Goal: Transaction & Acquisition: Purchase product/service

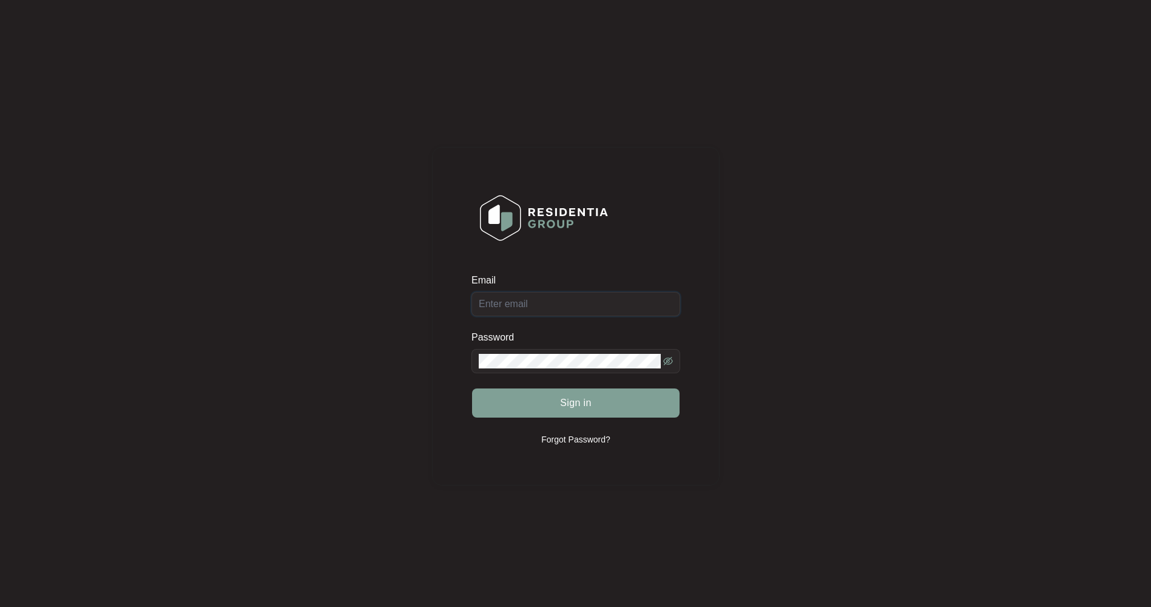
type input "[EMAIL_ADDRESS][DOMAIN_NAME]"
click at [583, 402] on span "Sign in" at bounding box center [576, 403] width 32 height 15
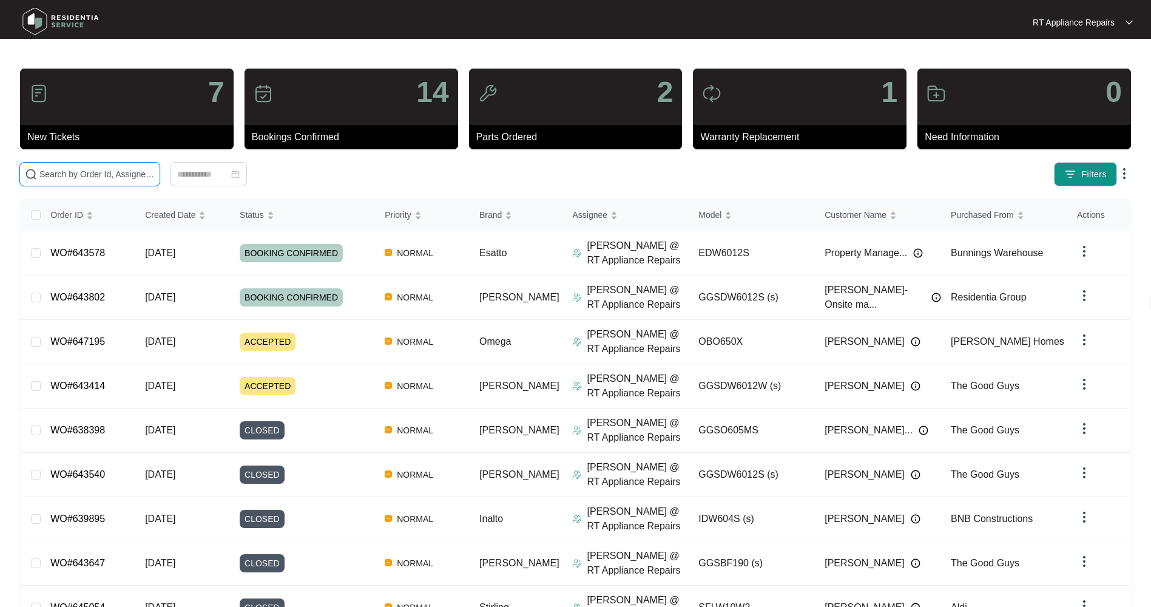
click at [93, 171] on input "text" at bounding box center [96, 174] width 115 height 13
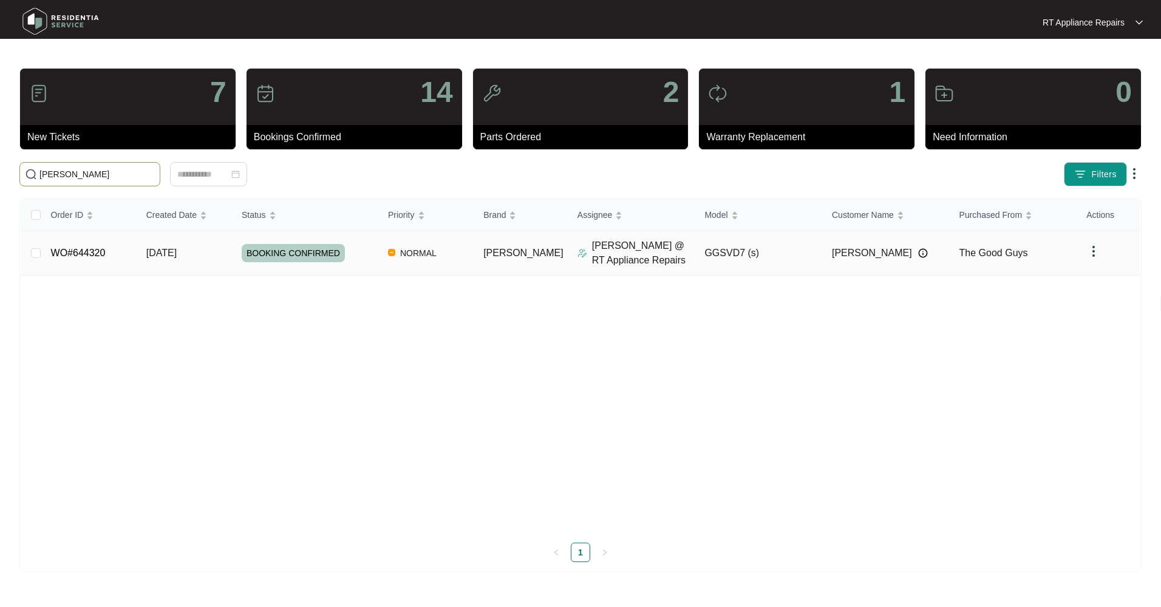
type input "[PERSON_NAME]"
click at [177, 256] on span "[DATE]" at bounding box center [161, 253] width 30 height 10
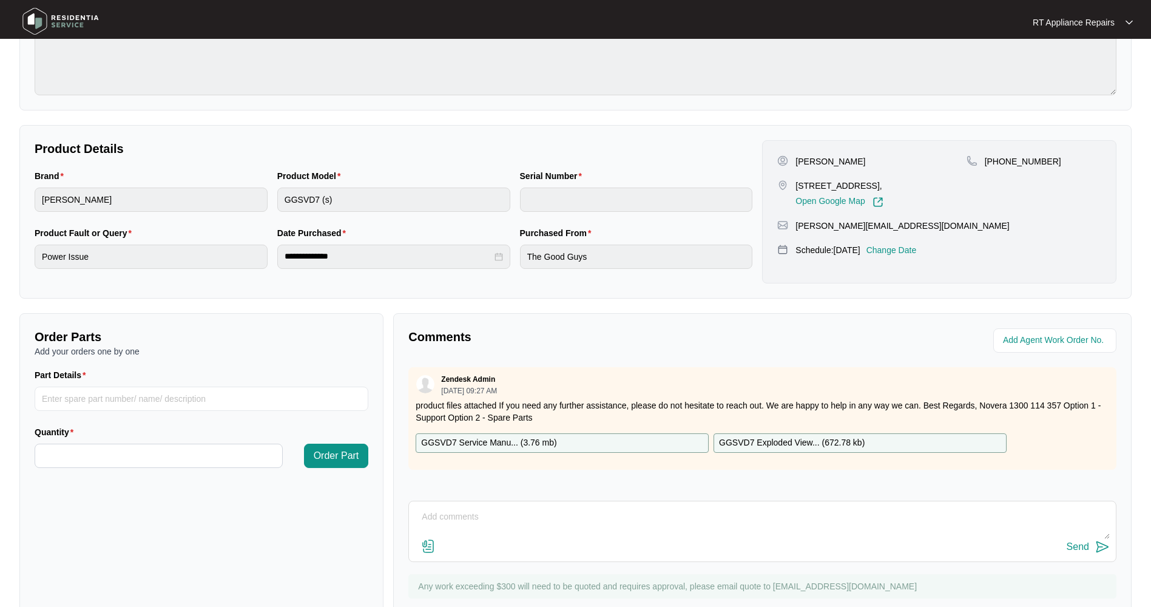
scroll to position [198, 0]
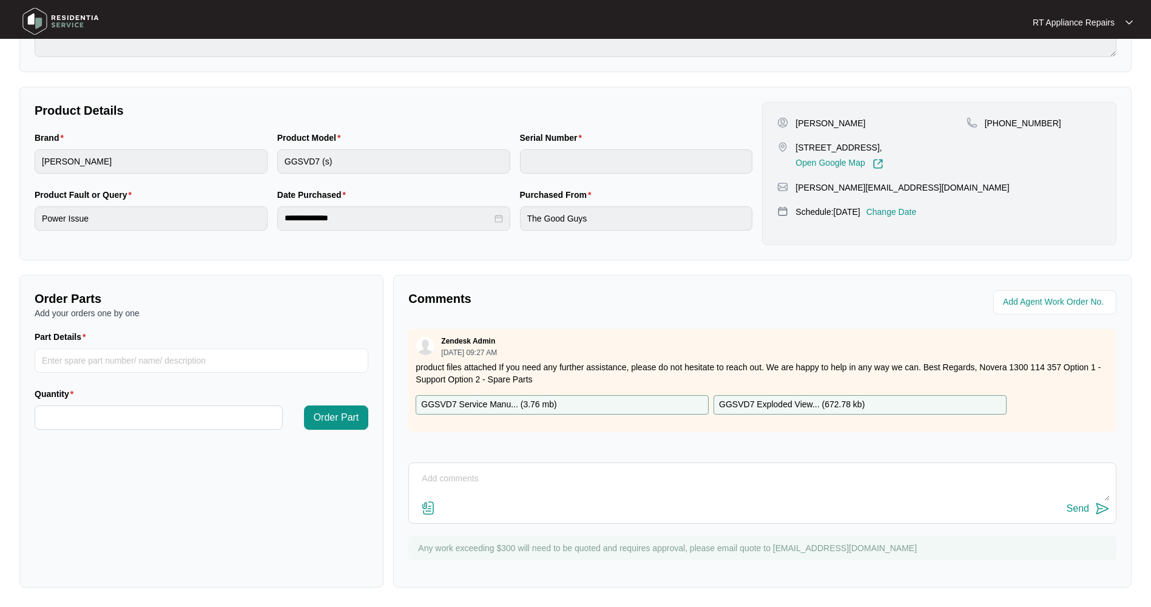
click at [749, 407] on p "GGSVD7 Exploded View... ( 672.78 kb )" at bounding box center [792, 404] width 146 height 13
click at [103, 354] on input "Part Details" at bounding box center [202, 360] width 334 height 24
click at [106, 364] on input "1 x Loc 2.4," at bounding box center [202, 360] width 334 height 24
paste input "12138200000473"
type input "1 x Loc 2.4, 12138200000473 Drum Support"
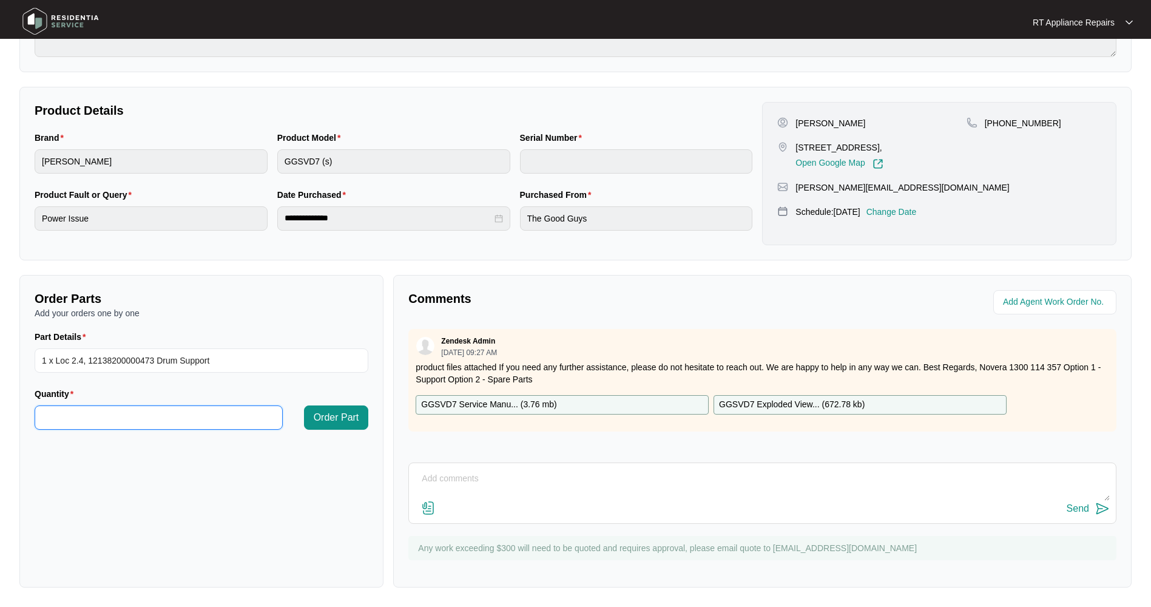
click at [65, 415] on input "Quantity" at bounding box center [158, 417] width 247 height 23
type input "*"
click at [342, 417] on span "Order Part" at bounding box center [337, 417] width 46 height 15
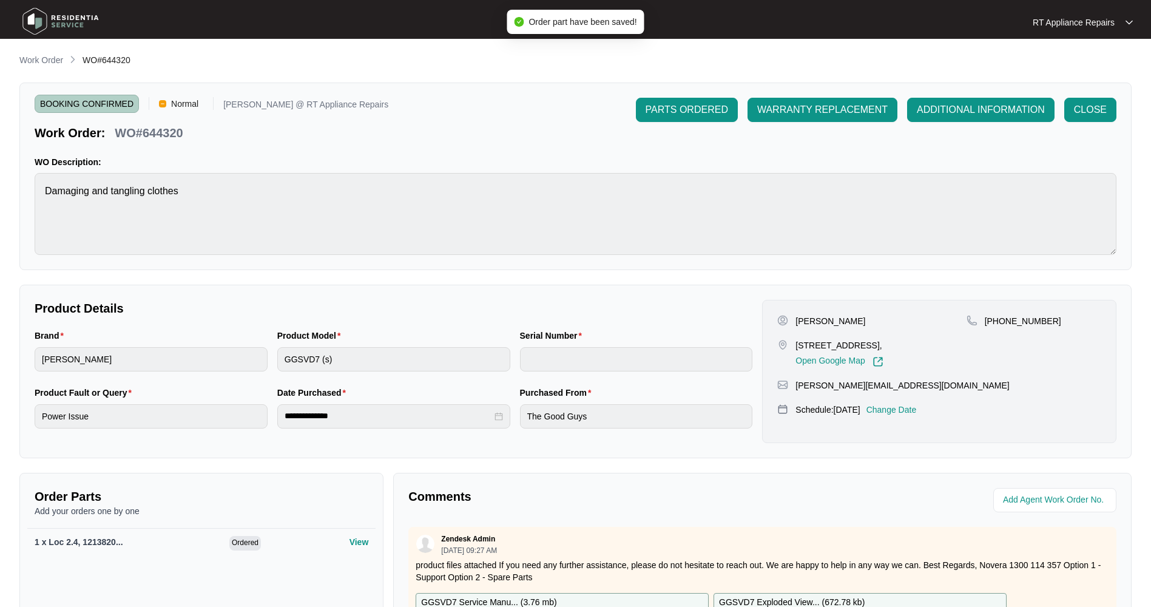
scroll to position [201, 0]
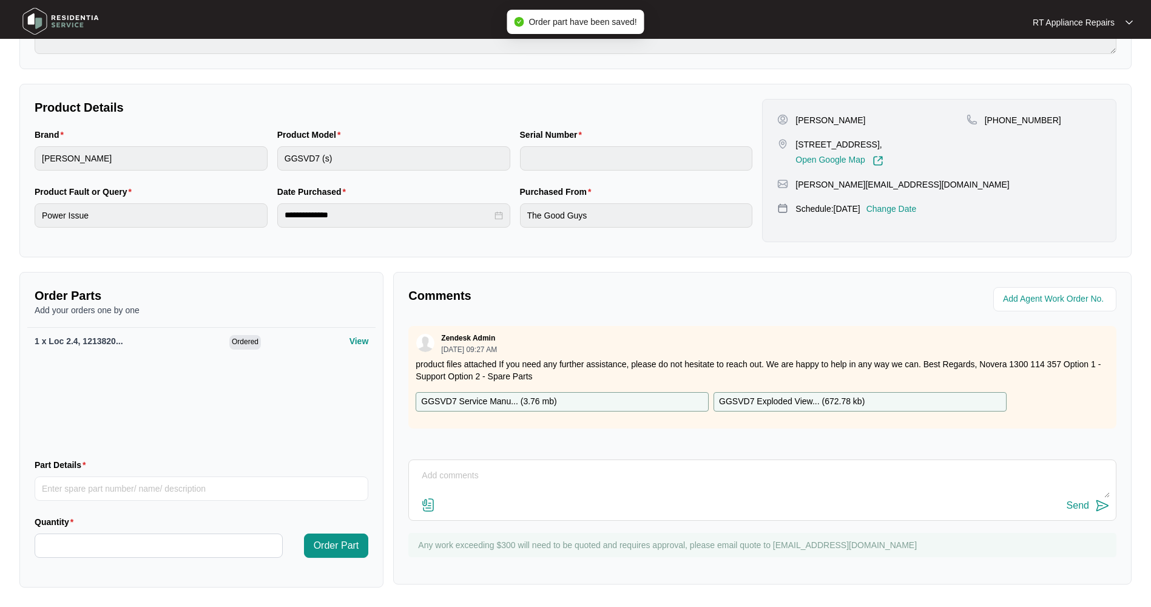
click at [552, 472] on textarea at bounding box center [762, 482] width 695 height 32
drag, startPoint x: 419, startPoint y: 476, endPoint x: 515, endPoint y: 476, distance: 95.9
click at [515, 476] on textarea "SN:" at bounding box center [762, 482] width 695 height 32
paste textarea "olt Dryer M: GGSVD7 (s) S: 541Q726590149245L00094"
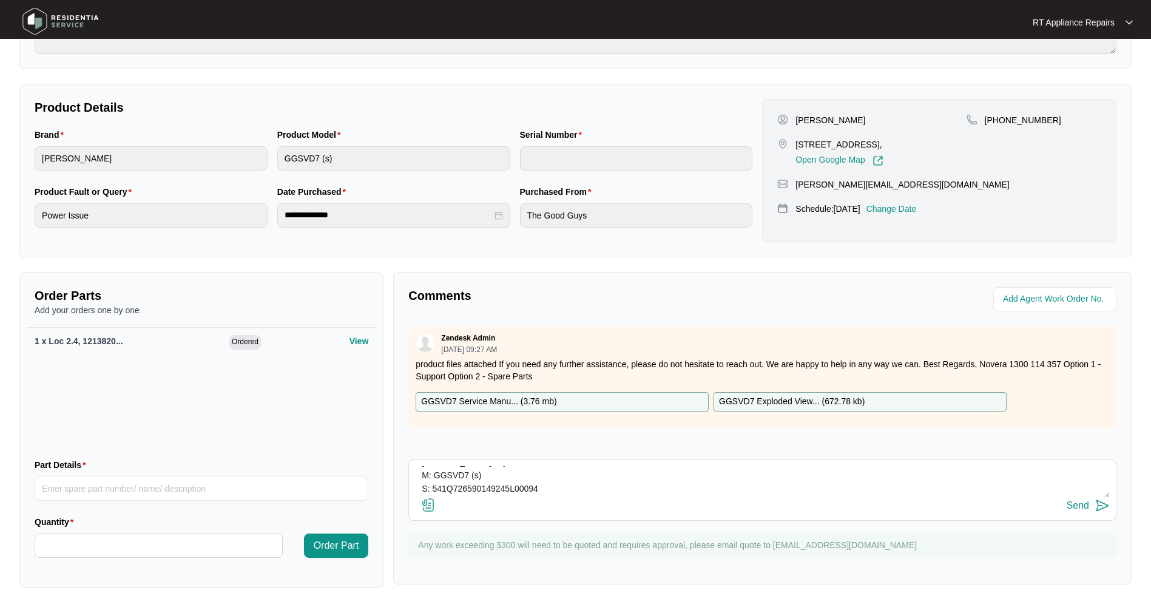
click at [478, 495] on textarea "[PERSON_NAME] Dryer M: GGSVD7 (s) S: 541Q726590149245L00094" at bounding box center [762, 482] width 695 height 32
paste textarea "[DATE] 13:45 - 14:05 Found drum front seal missing section, so clothes getting …"
click at [1024, 492] on textarea "[PERSON_NAME] Dryer M: GGSVD7 (s) S: 541Q726590149245L00094 [DATE] 13:45 - 14:0…" at bounding box center [762, 482] width 695 height 32
type textarea "[PERSON_NAME] Dryer M: GGSVD7 (s) S: 541Q726590149245L00094 [DATE] 13:45 - 14:0…"
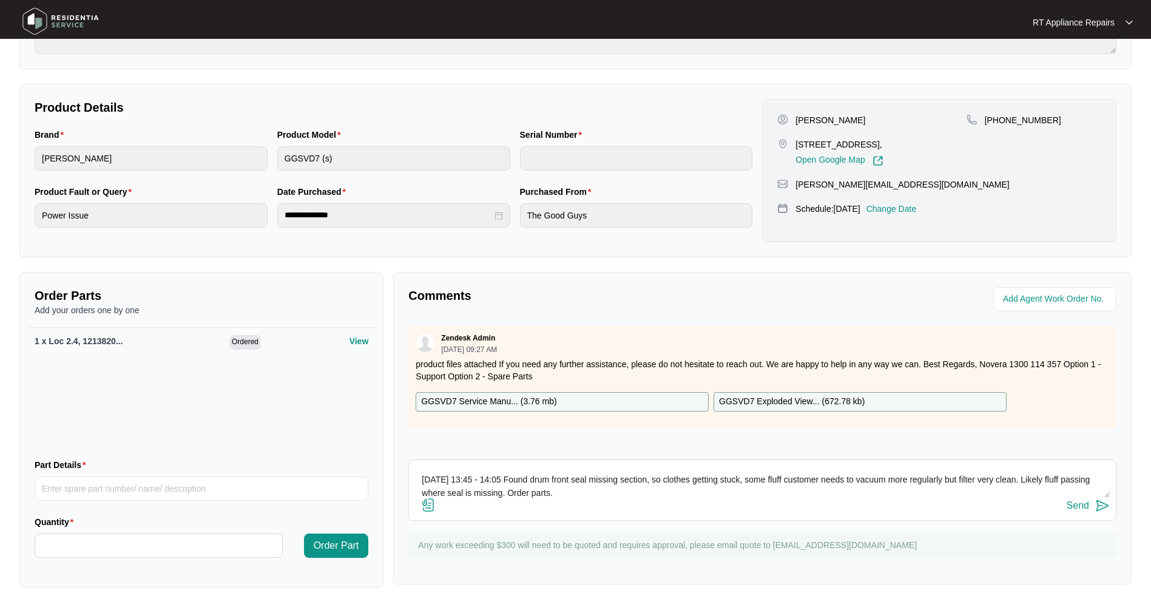
click at [1103, 503] on img at bounding box center [1103, 505] width 15 height 15
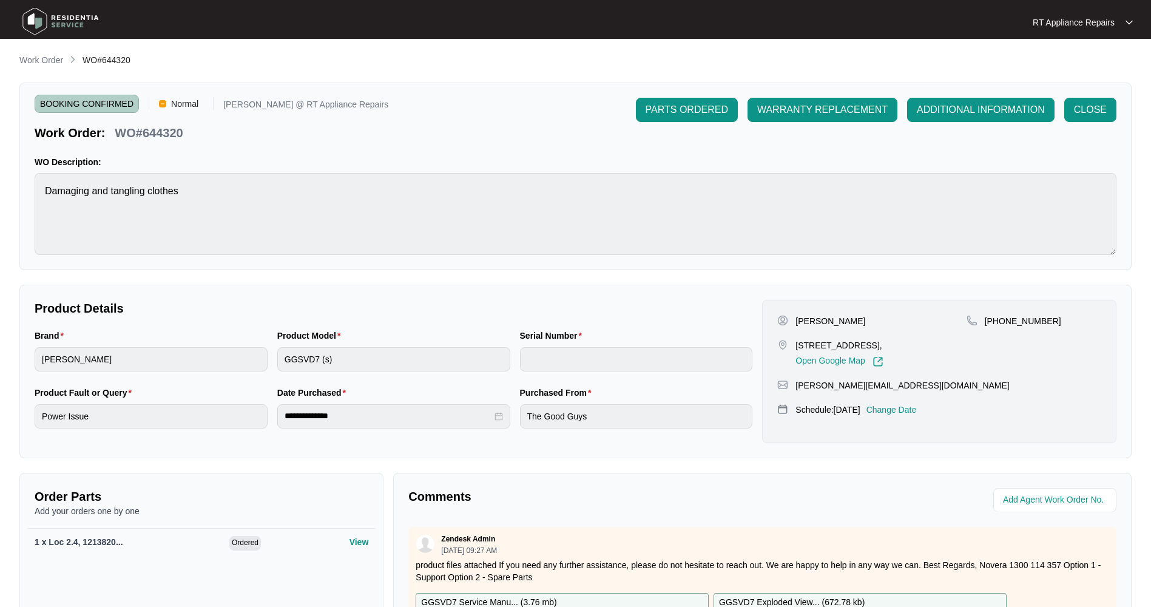
click at [691, 105] on span "PARTS ORDERED" at bounding box center [687, 110] width 83 height 15
click at [1048, 24] on p "RT Appliance Repairs" at bounding box center [1074, 22] width 82 height 12
click at [1068, 60] on p "Log Out" at bounding box center [1092, 64] width 61 height 12
